Goal: Complete application form

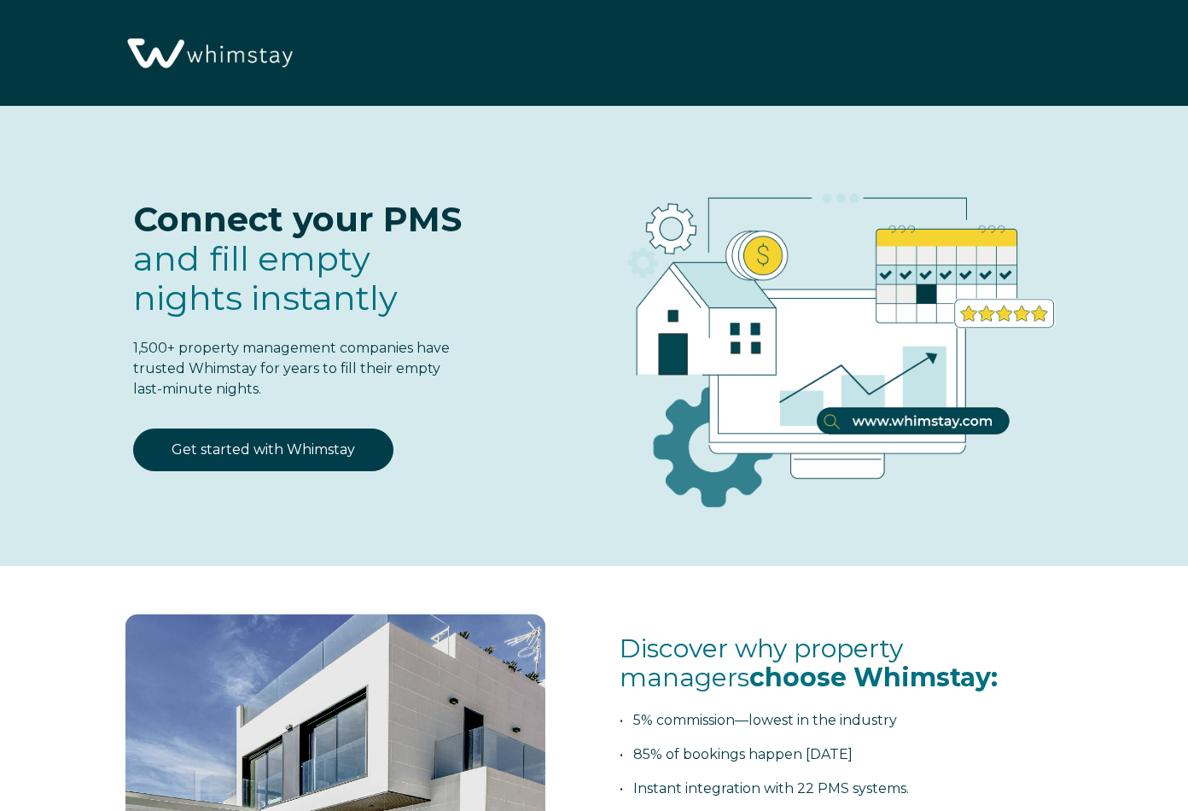
select select "PH"
select select "Standard"
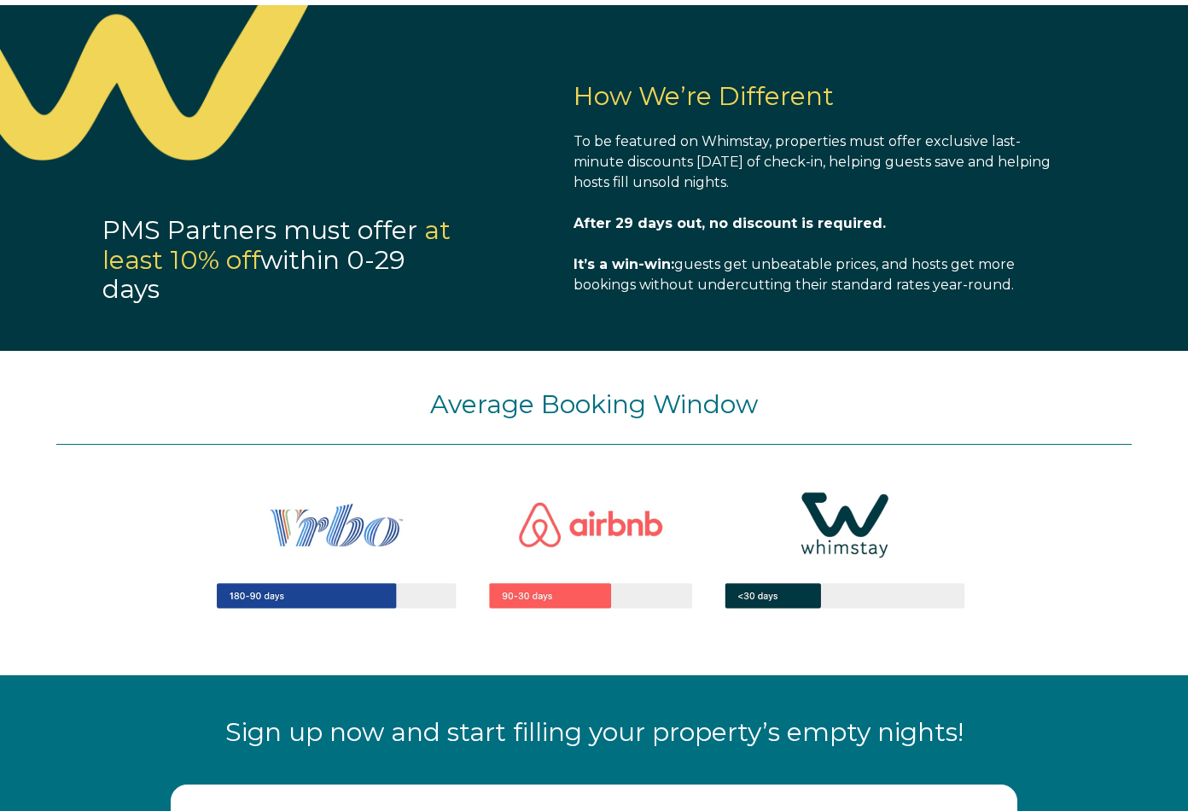
scroll to position [1366, 0]
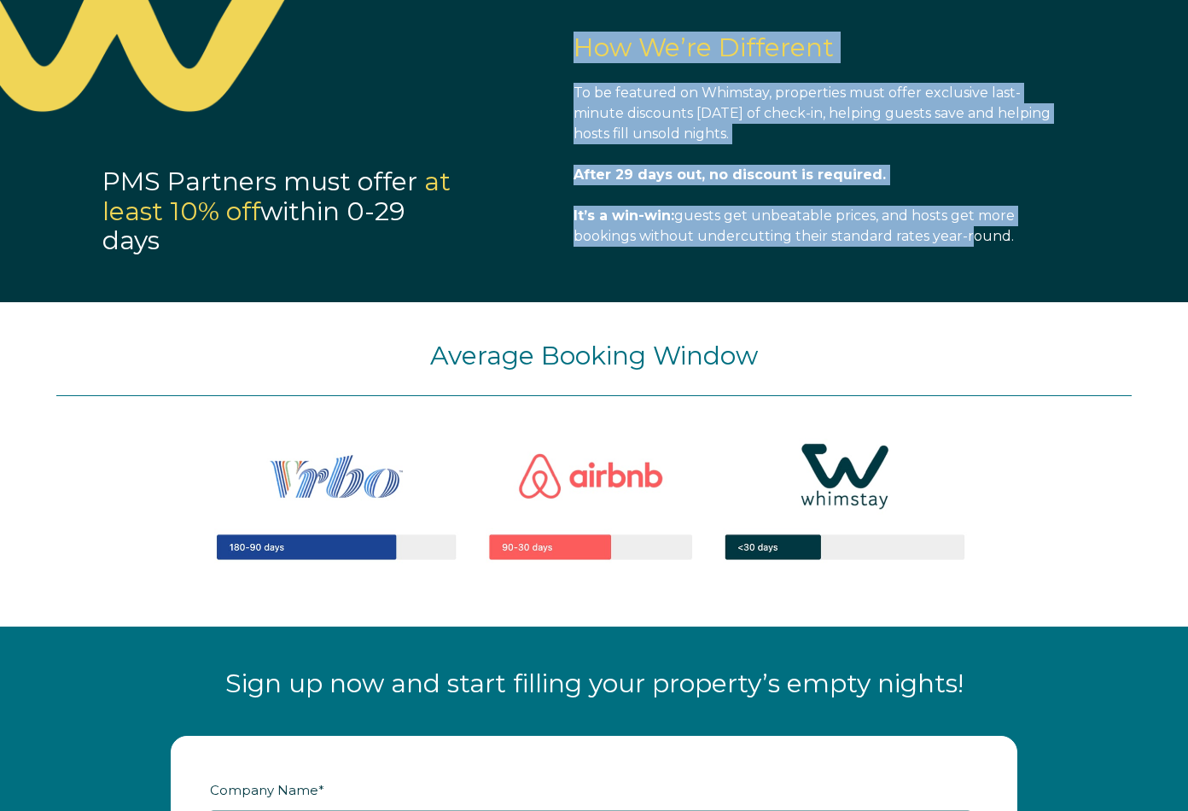
drag, startPoint x: 576, startPoint y: 49, endPoint x: 967, endPoint y: 235, distance: 432.9
click at [967, 235] on span "How We’re Different To be featured on Whimstay, properties must offer exclusive…" at bounding box center [821, 140] width 495 height 214
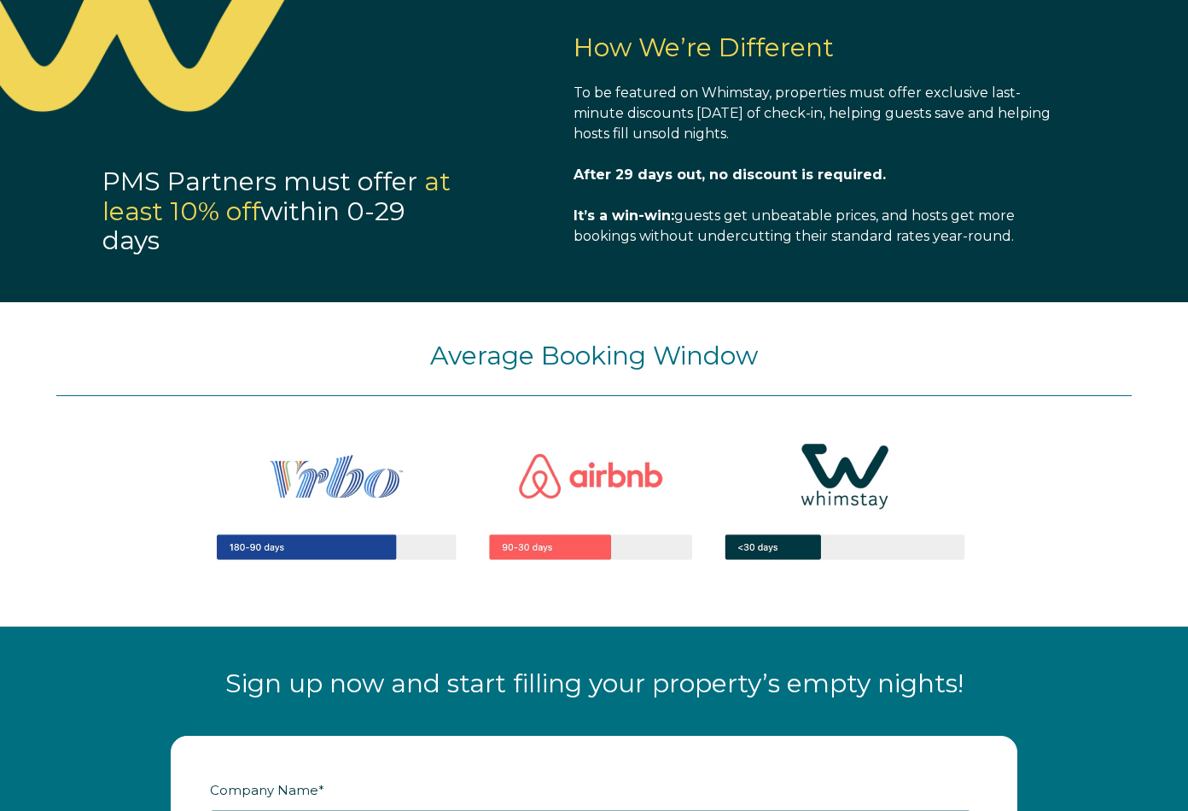
click at [985, 249] on div "How We’re Different To be featured on Whimstay, properties must offer exclusive…" at bounding box center [821, 112] width 495 height 312
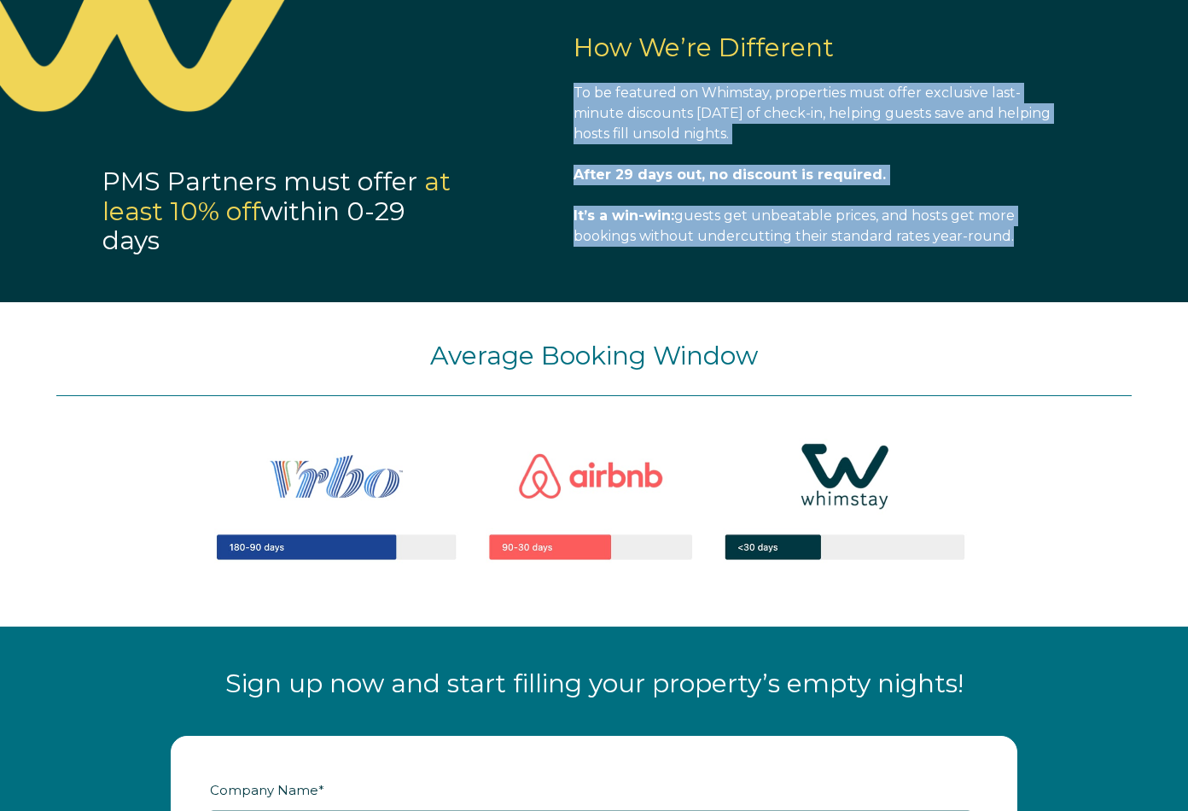
drag, startPoint x: 812, startPoint y: 196, endPoint x: 555, endPoint y: 80, distance: 281.9
click at [555, 80] on div "PMS Partners must offer at least 10% off within 0-29 days How We’re Different T…" at bounding box center [543, 116] width 1086 height 320
copy span "To be featured on Whimstay, properties must offer exclusive last-minute discoun…"
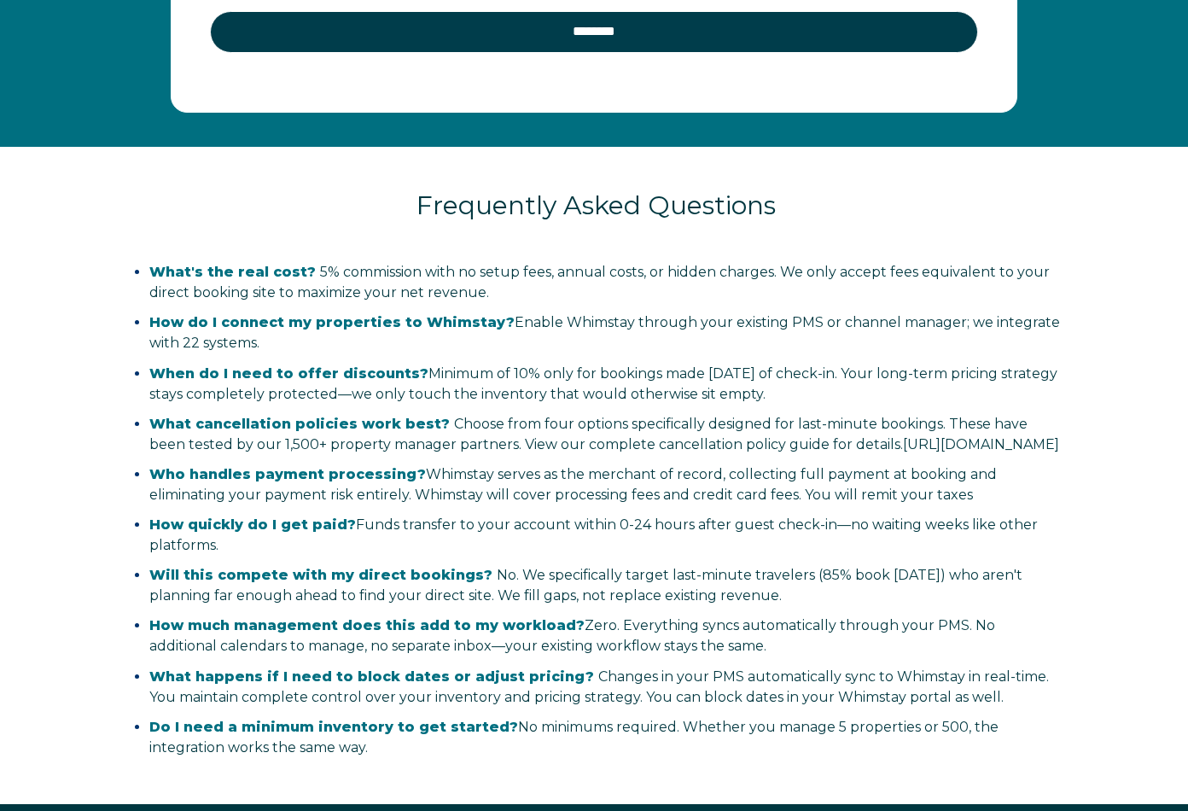
scroll to position [3329, 0]
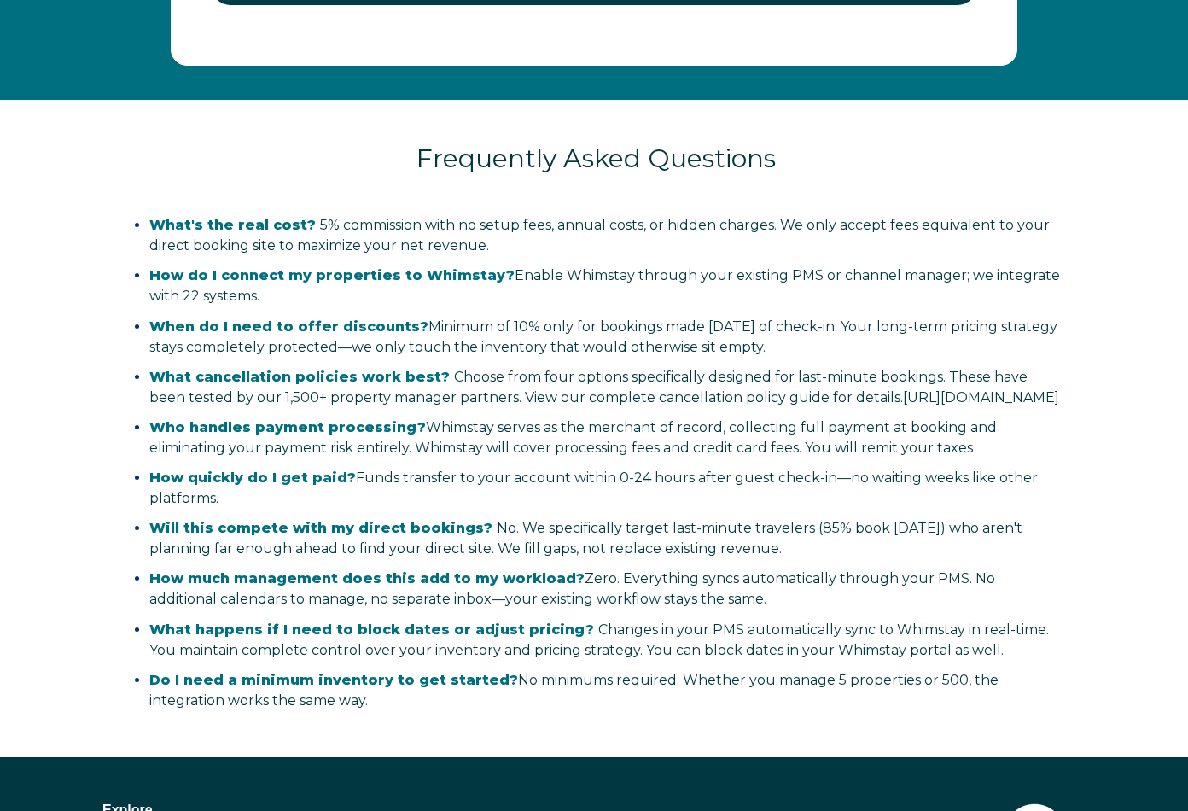
drag, startPoint x: 144, startPoint y: 209, endPoint x: 731, endPoint y: 739, distance: 790.4
click at [731, 731] on div "What's the real cost? 5% commission with no setup fees, annual costs, or hidden…" at bounding box center [595, 463] width 953 height 537
copy ul "Lore'i dol sita cons? 5% adipiscing elit se doeiu temp, incidi utlab, et dolore…"
